Goal: Task Accomplishment & Management: Manage account settings

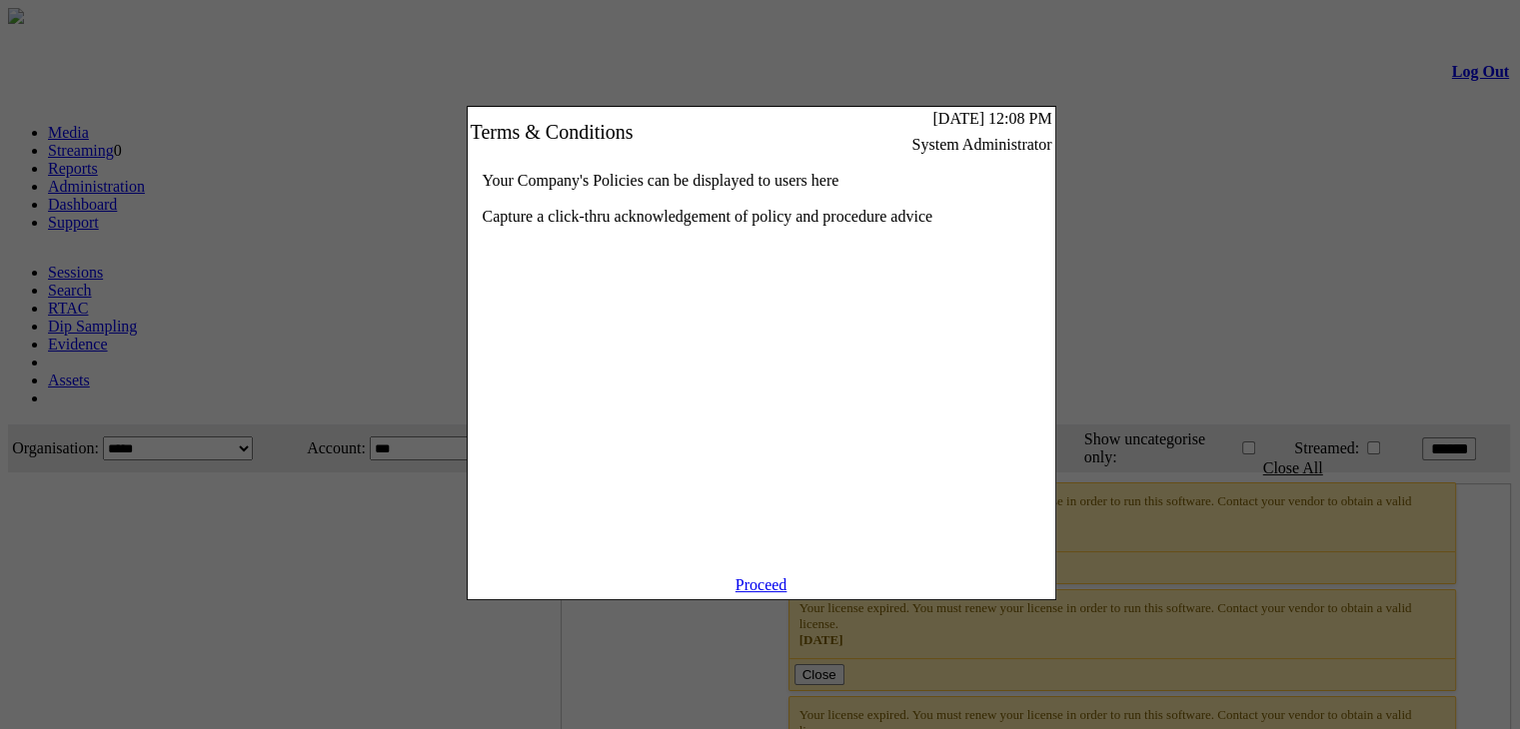
click at [767, 576] on div "Your Company's Policies can be displayed to users here Capture a click-thru ack…" at bounding box center [761, 367] width 587 height 420
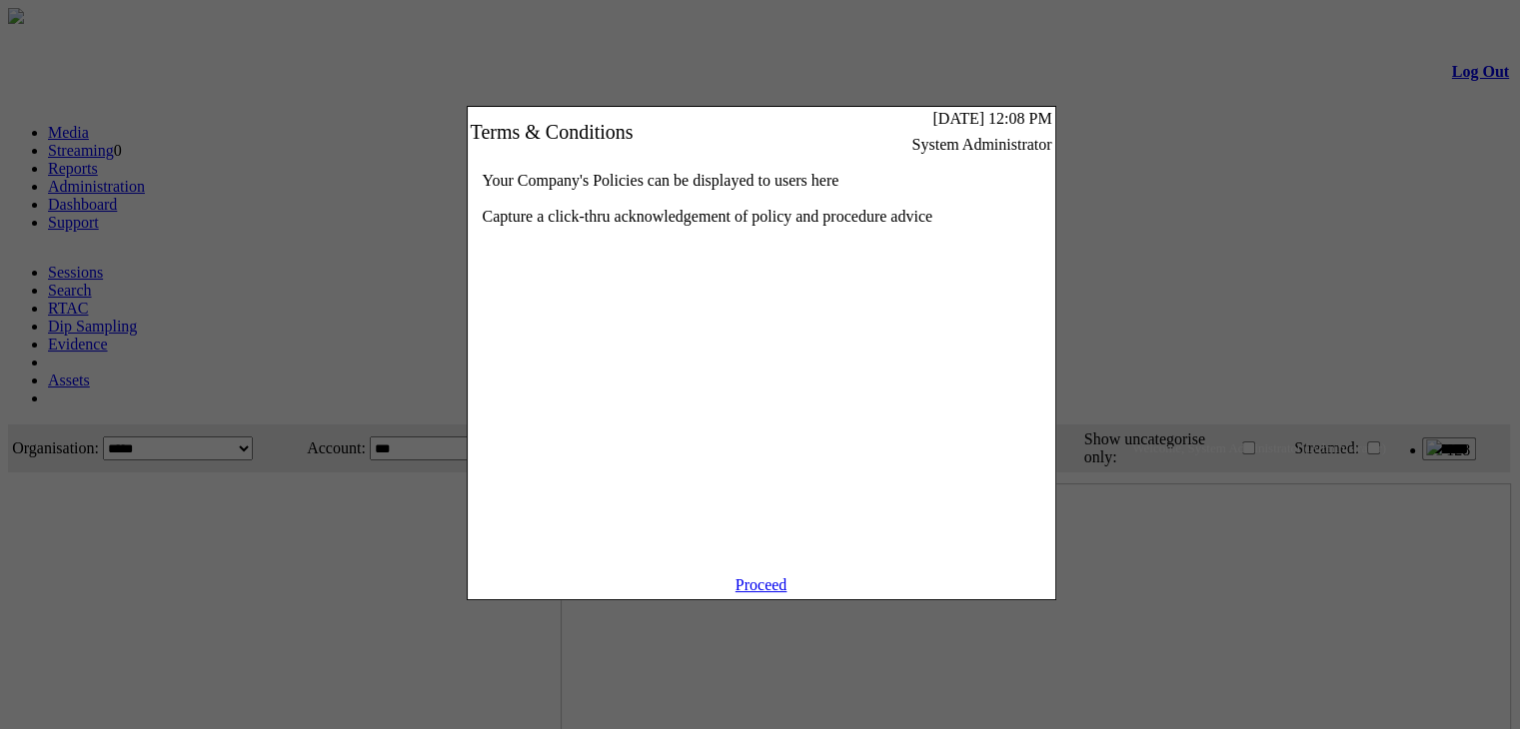
click at [767, 593] on link "Proceed" at bounding box center [761, 584] width 52 height 17
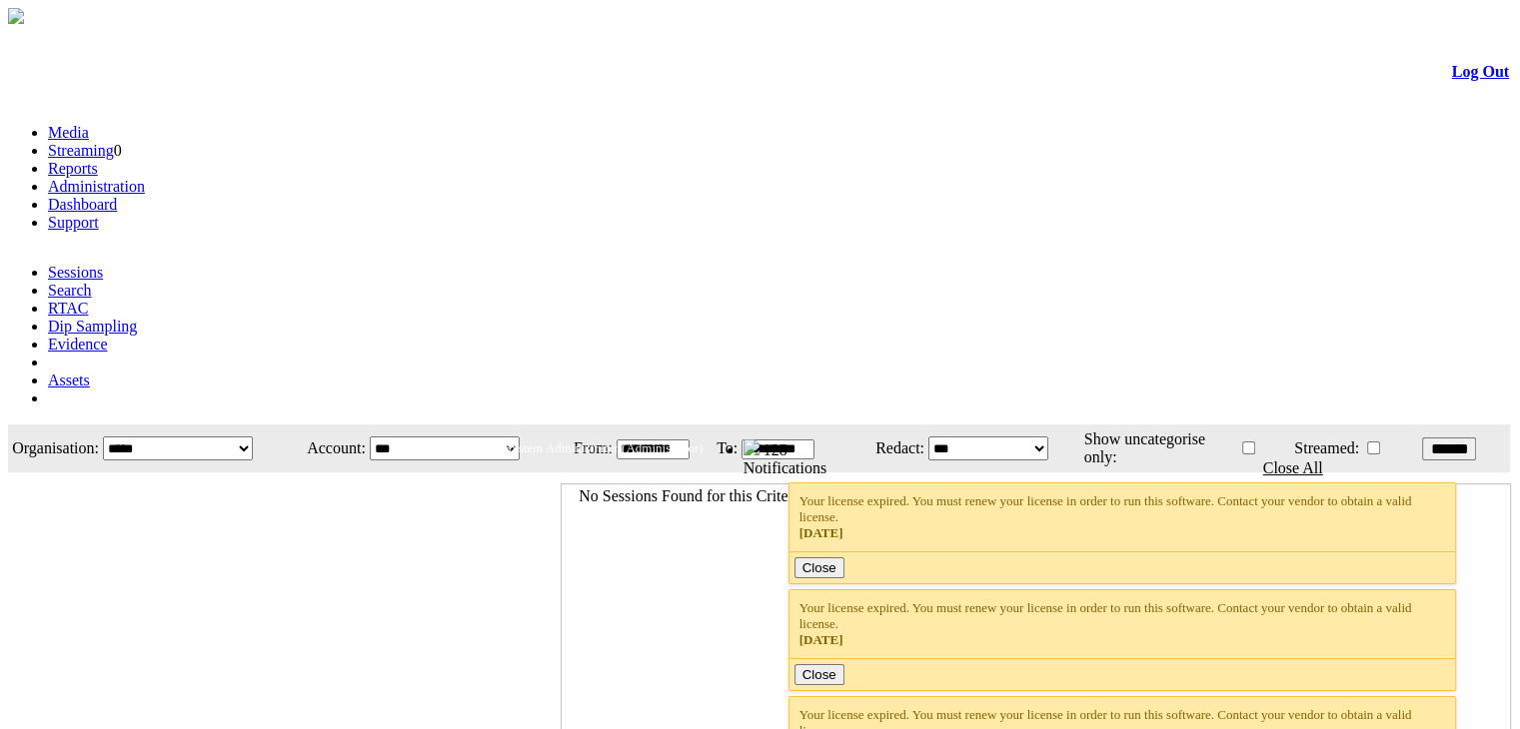
click at [145, 178] on link "Administration" at bounding box center [96, 186] width 97 height 17
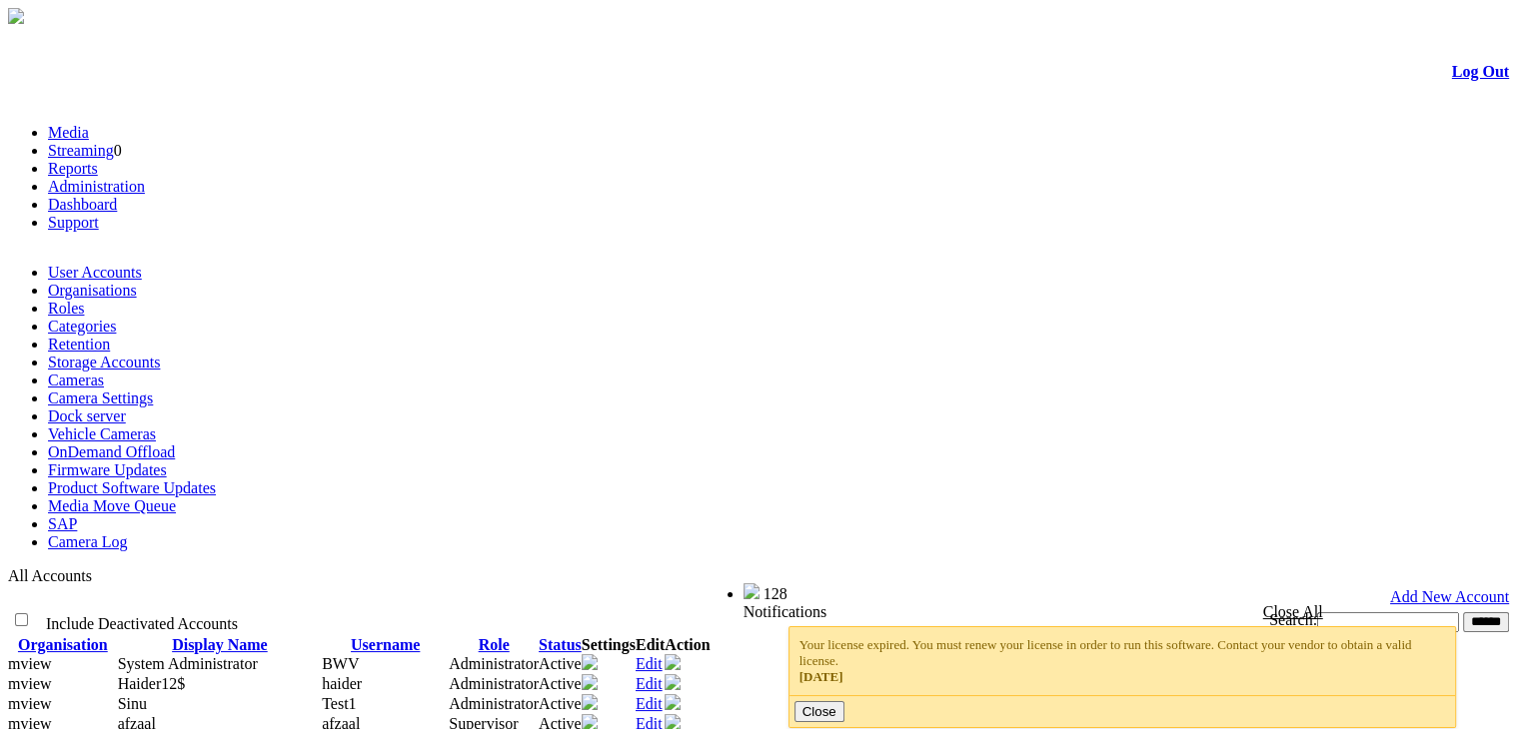
click at [153, 390] on link "Camera Settings" at bounding box center [100, 398] width 105 height 17
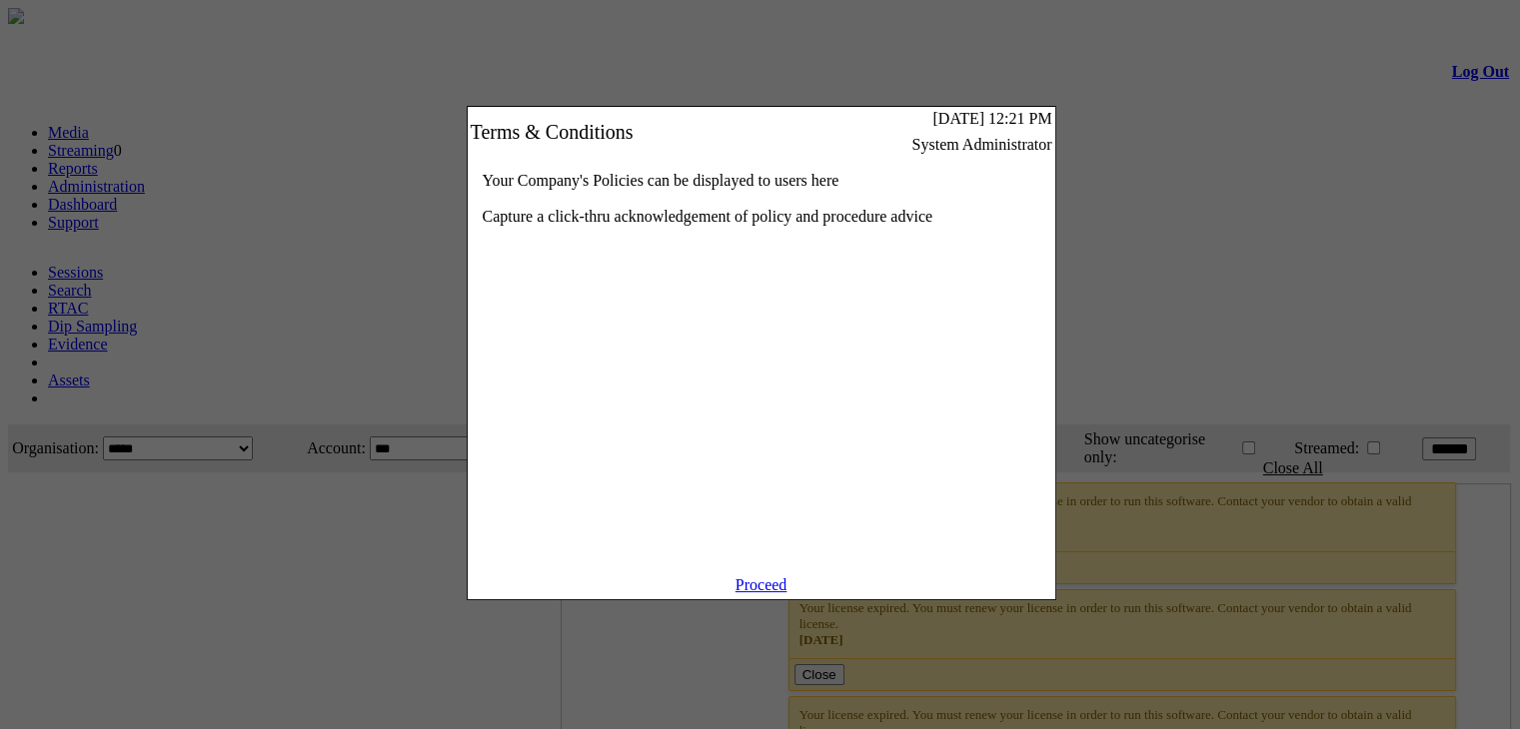
click at [763, 591] on link "Proceed" at bounding box center [761, 584] width 52 height 17
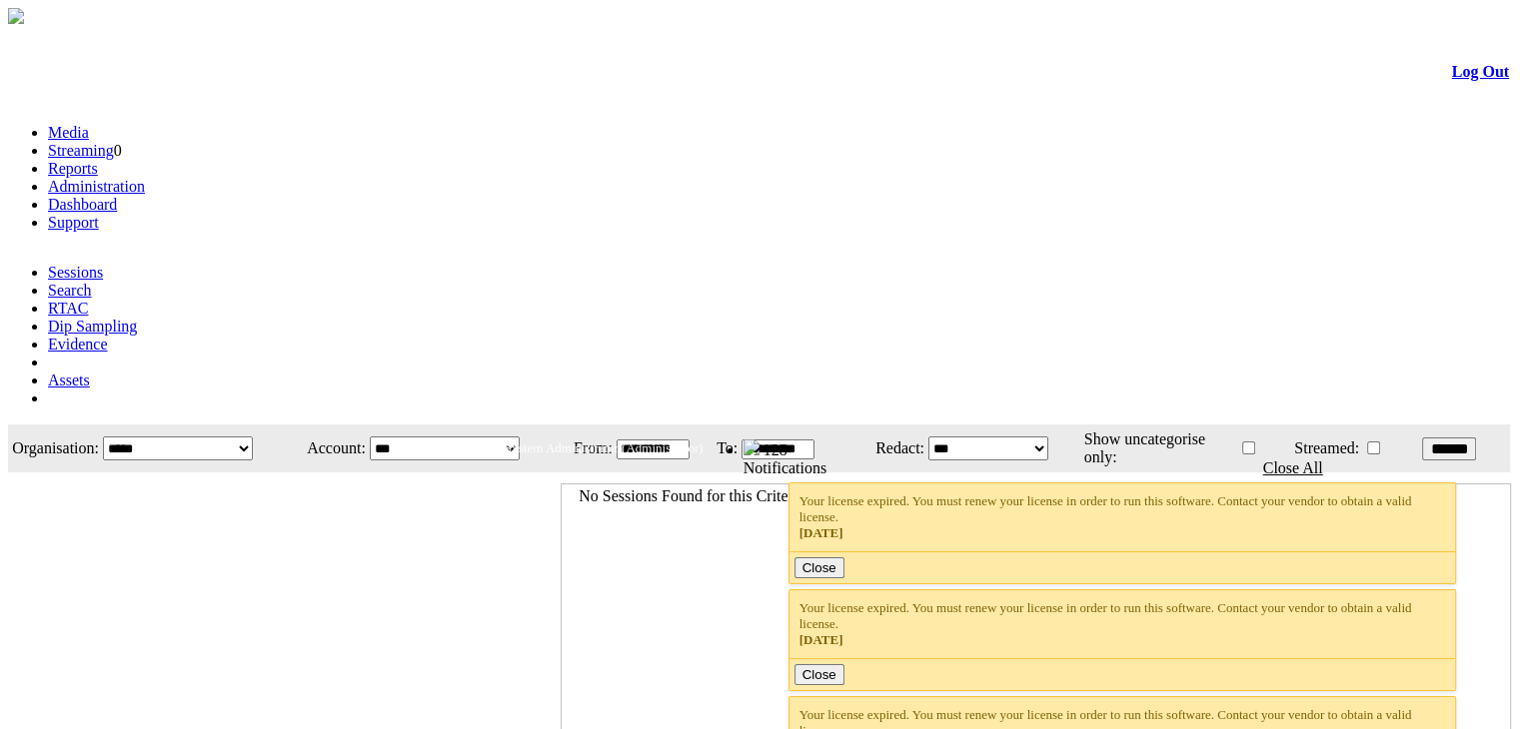
click at [145, 178] on link "Administration" at bounding box center [96, 186] width 97 height 17
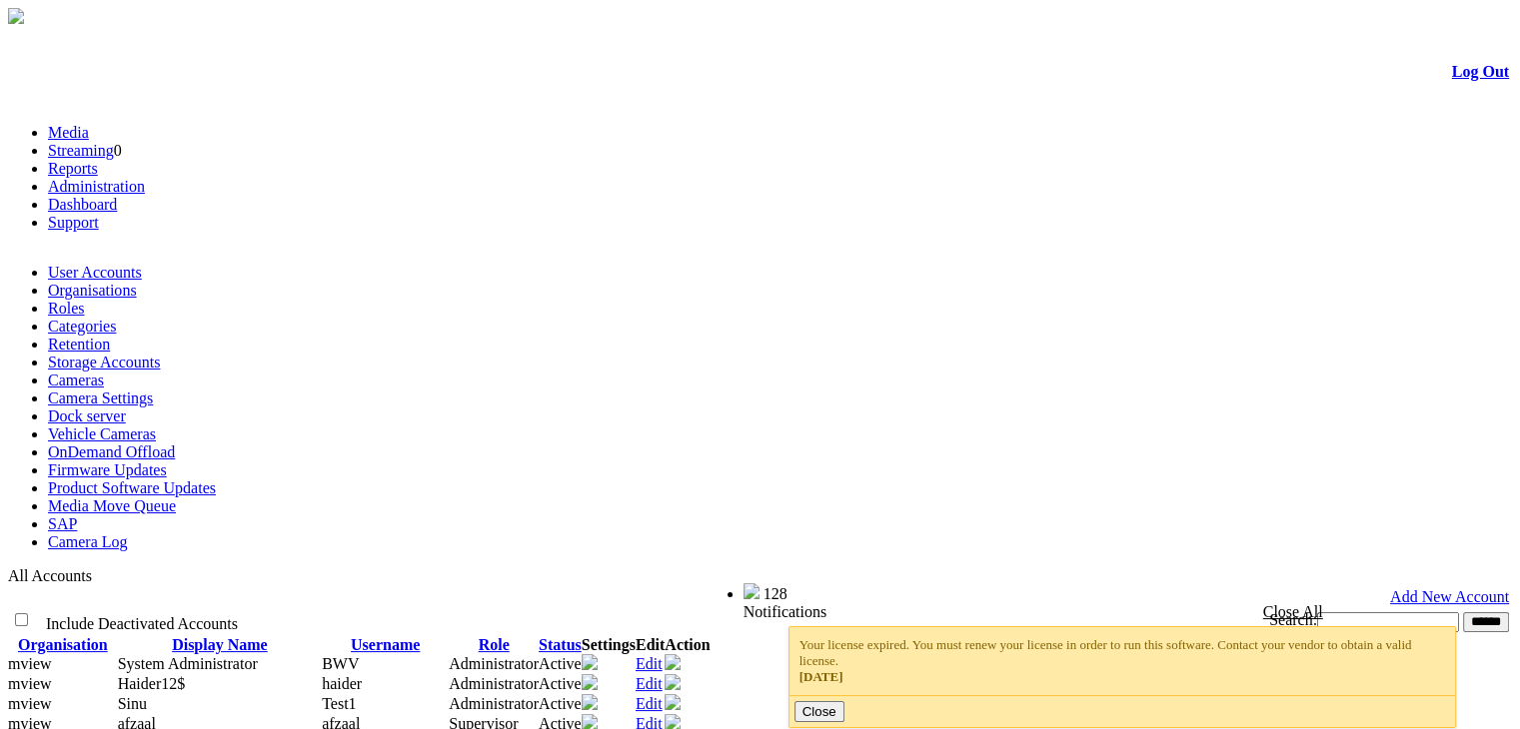
click at [153, 390] on link "Camera Settings" at bounding box center [100, 398] width 105 height 17
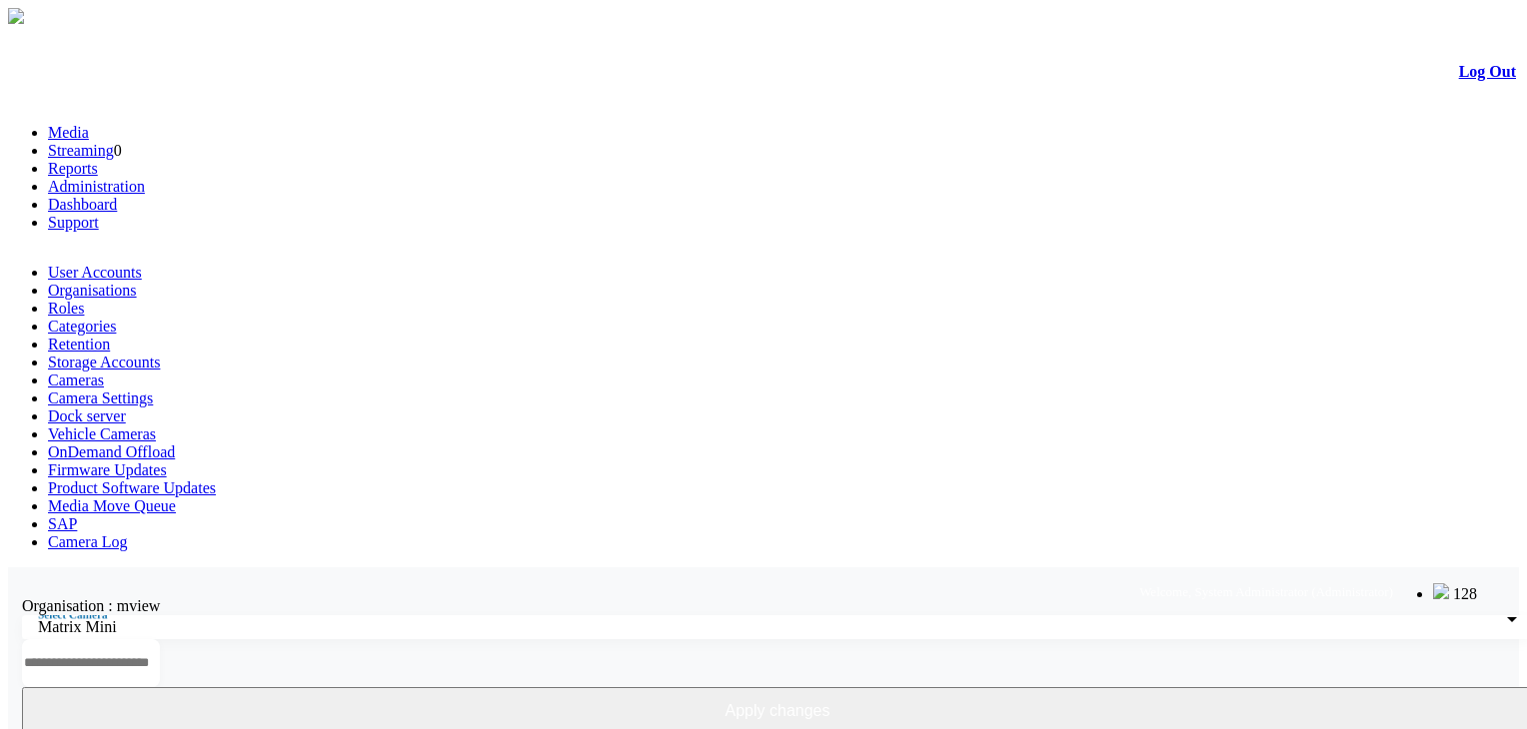
click at [1342, 687] on button "Apply changes" at bounding box center [777, 711] width 1511 height 48
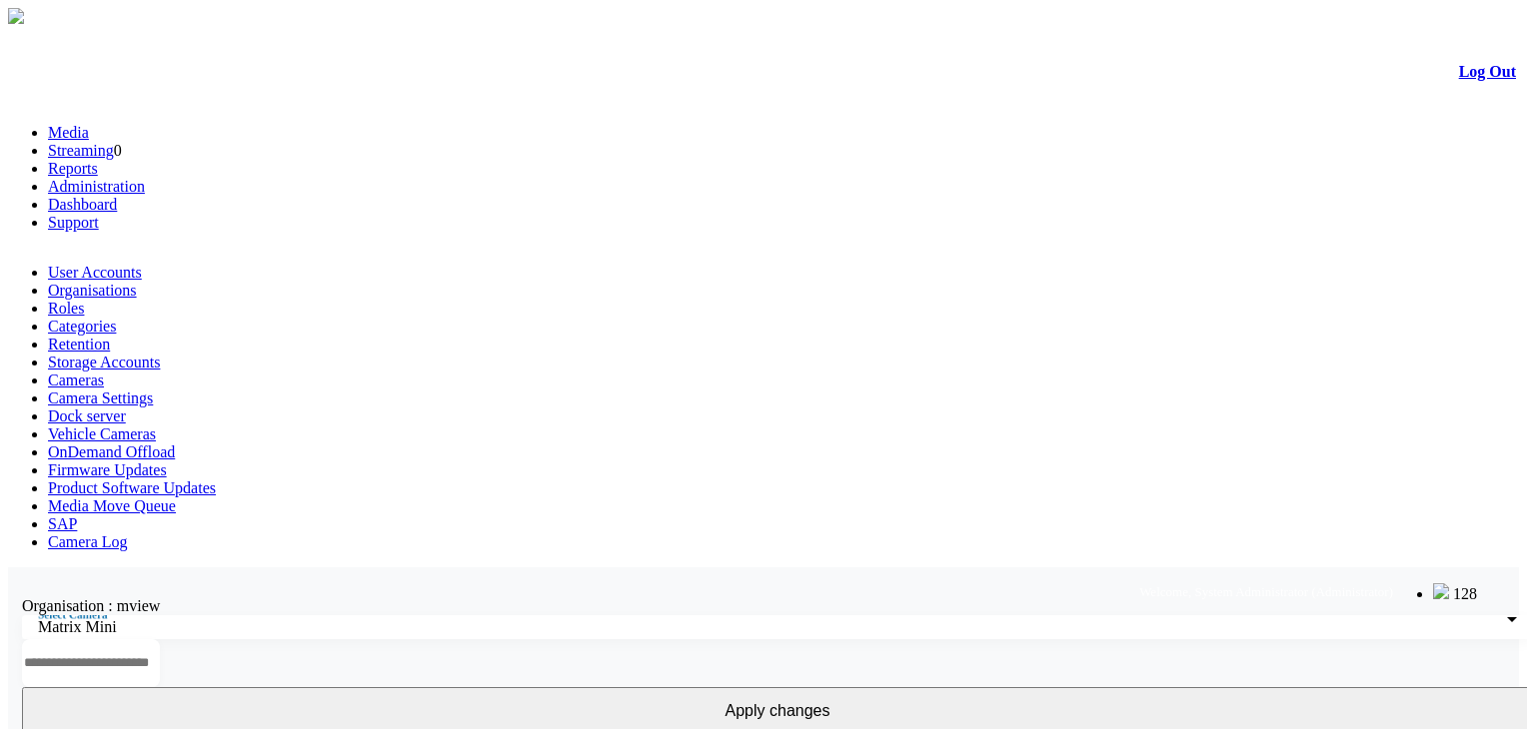
click at [104, 372] on link "Cameras" at bounding box center [76, 380] width 56 height 17
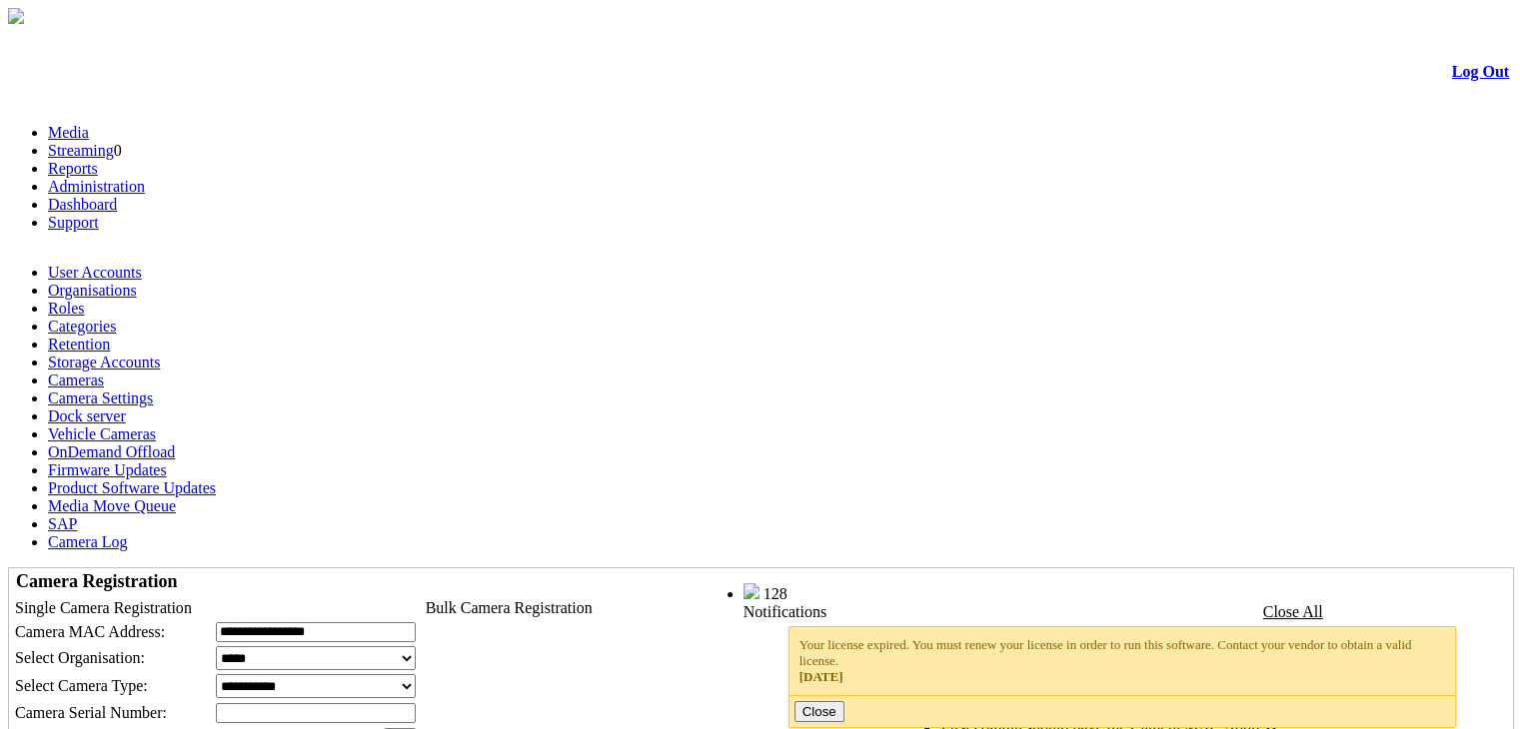
click at [118, 264] on link "User Accounts" at bounding box center [95, 272] width 94 height 17
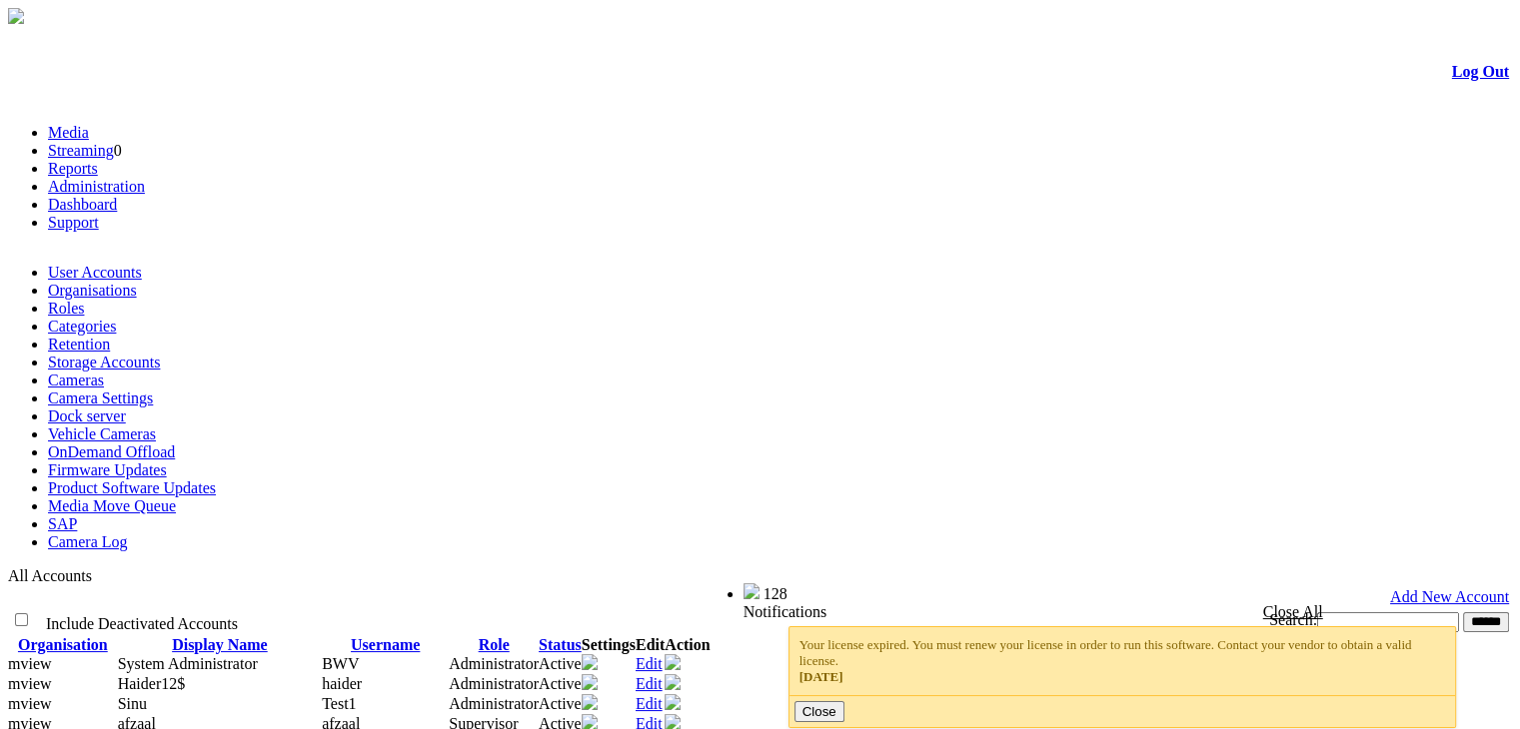
click at [153, 390] on link "Camera Settings" at bounding box center [100, 398] width 105 height 17
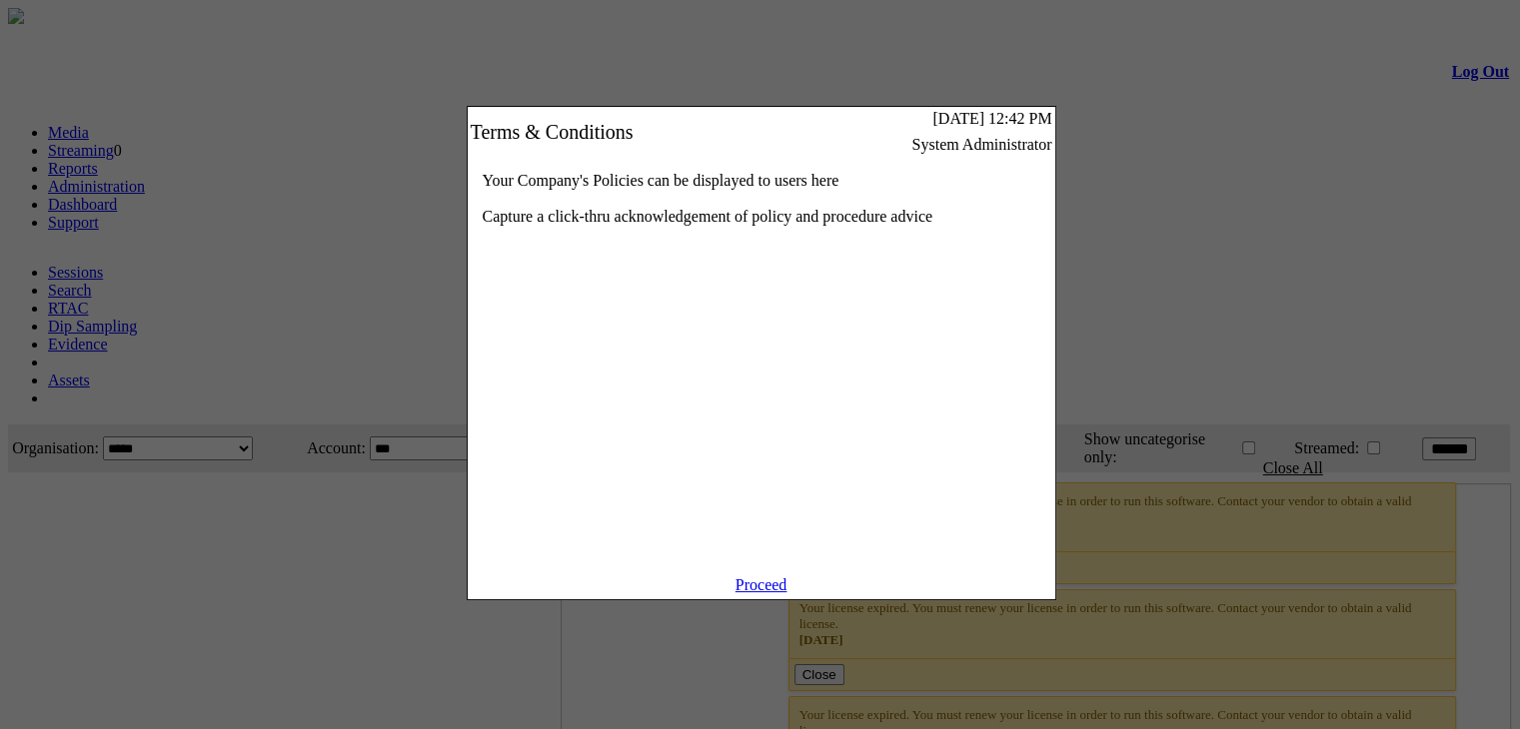
click at [735, 593] on link "Proceed" at bounding box center [761, 584] width 52 height 17
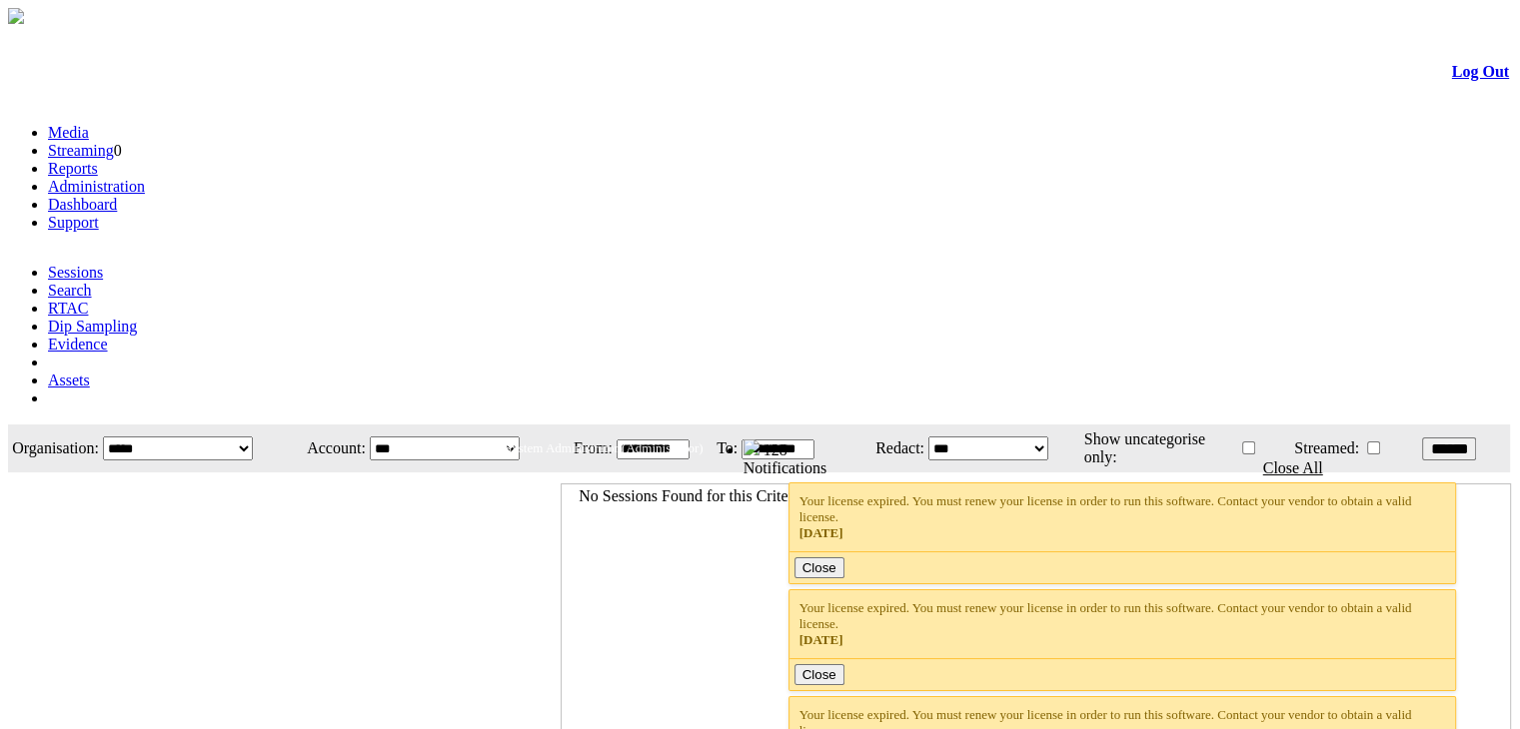
click at [145, 178] on link "Administration" at bounding box center [96, 186] width 97 height 17
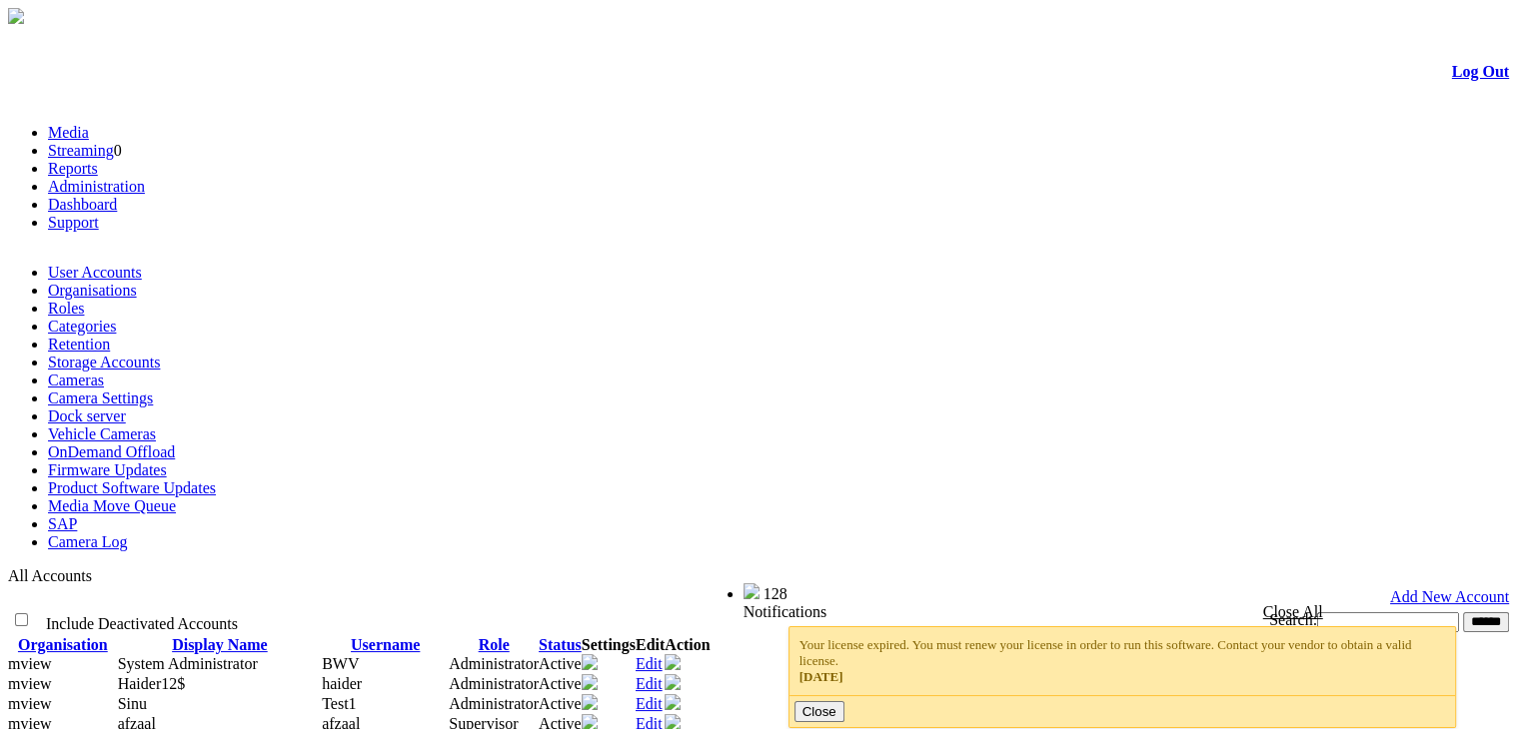
click at [153, 390] on link "Camera Settings" at bounding box center [100, 398] width 105 height 17
